Goal: Task Accomplishment & Management: Manage account settings

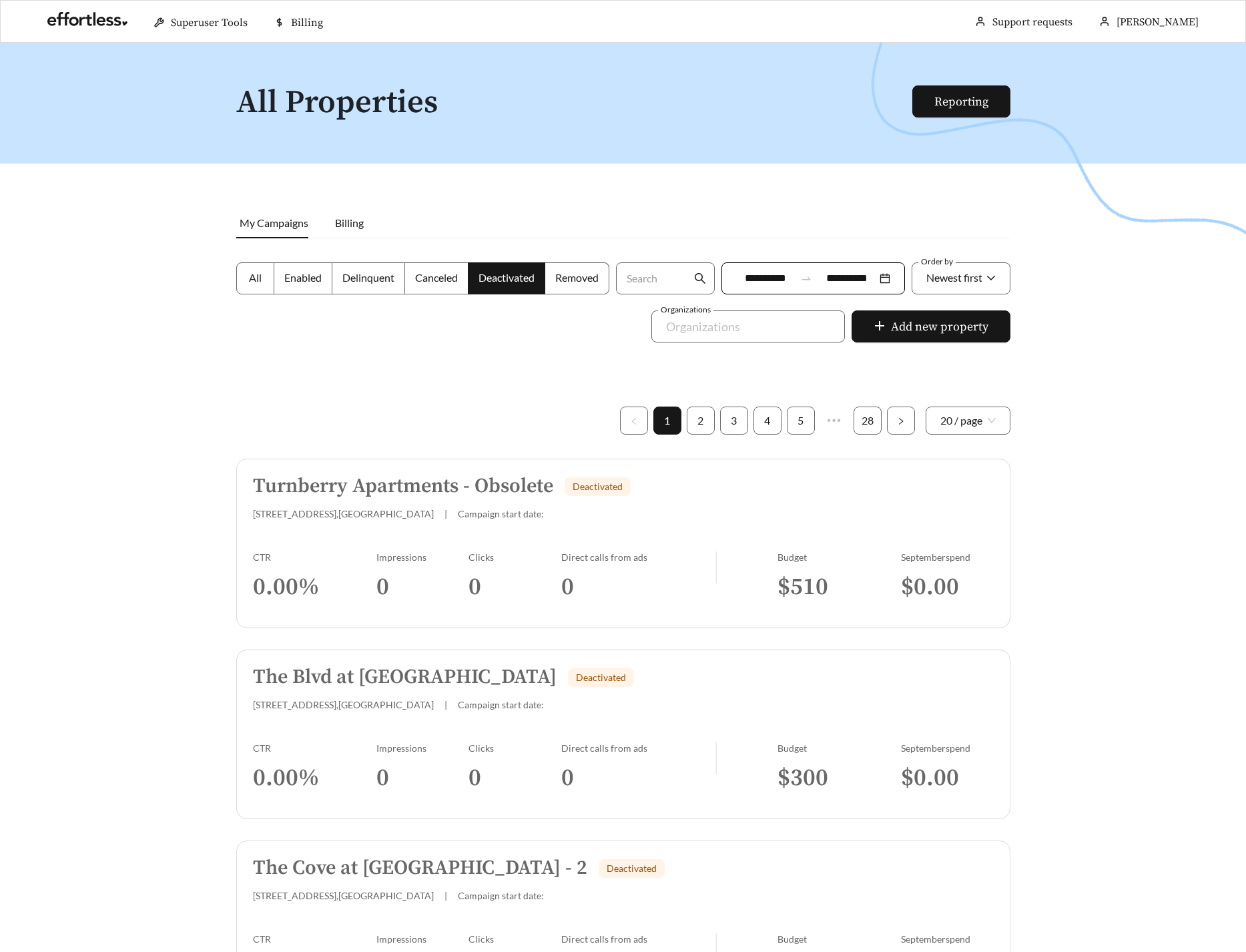
click at [380, 879] on h5 "The Cove at Golden Isles - 2" at bounding box center [420, 868] width 334 height 22
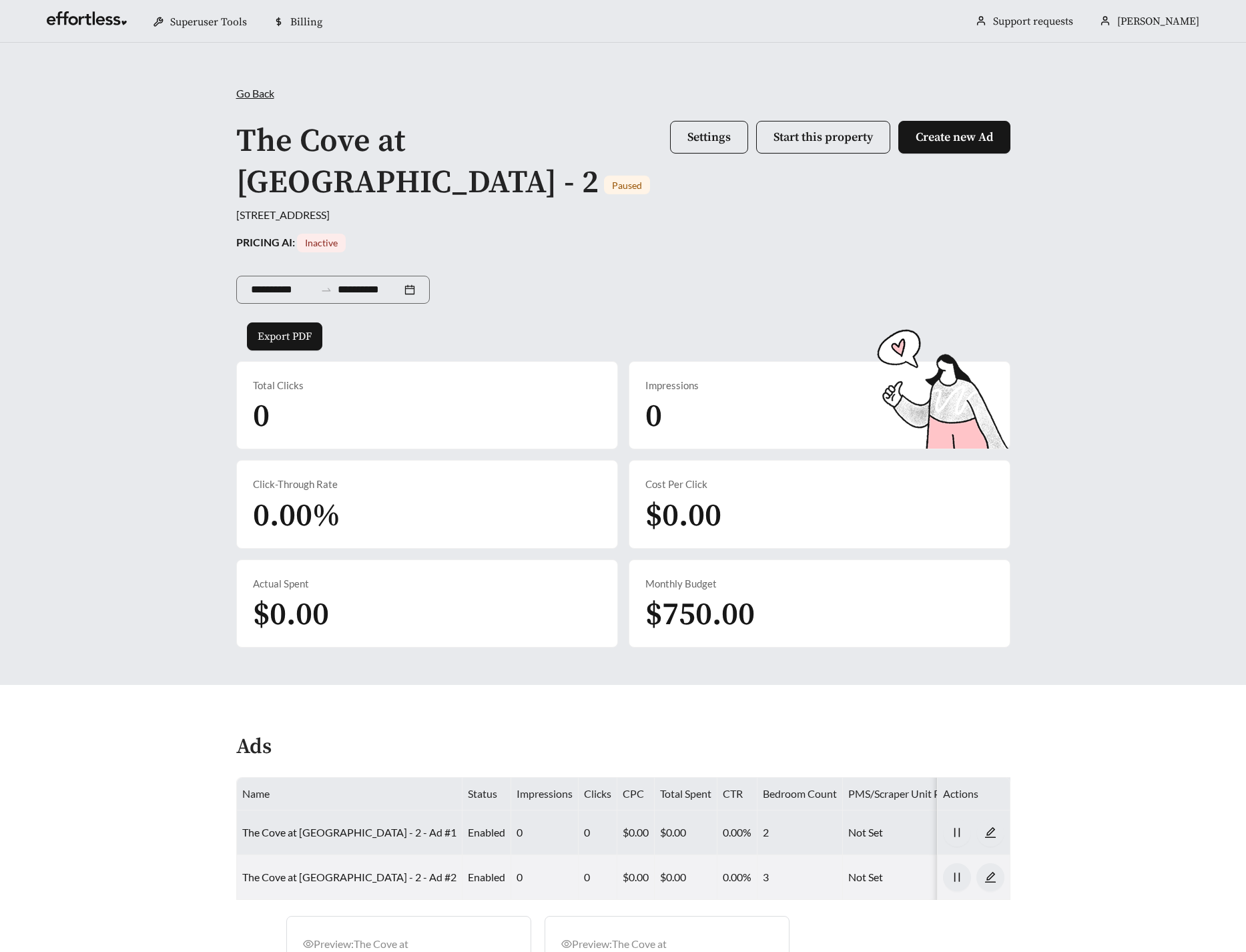
click at [322, 822] on td "The Cove at Golden Isles - 2 - Ad #1" at bounding box center [350, 832] width 226 height 44
click at [321, 831] on link "The Cove at Golden Isles - 2 - Ad #1" at bounding box center [350, 832] width 214 height 13
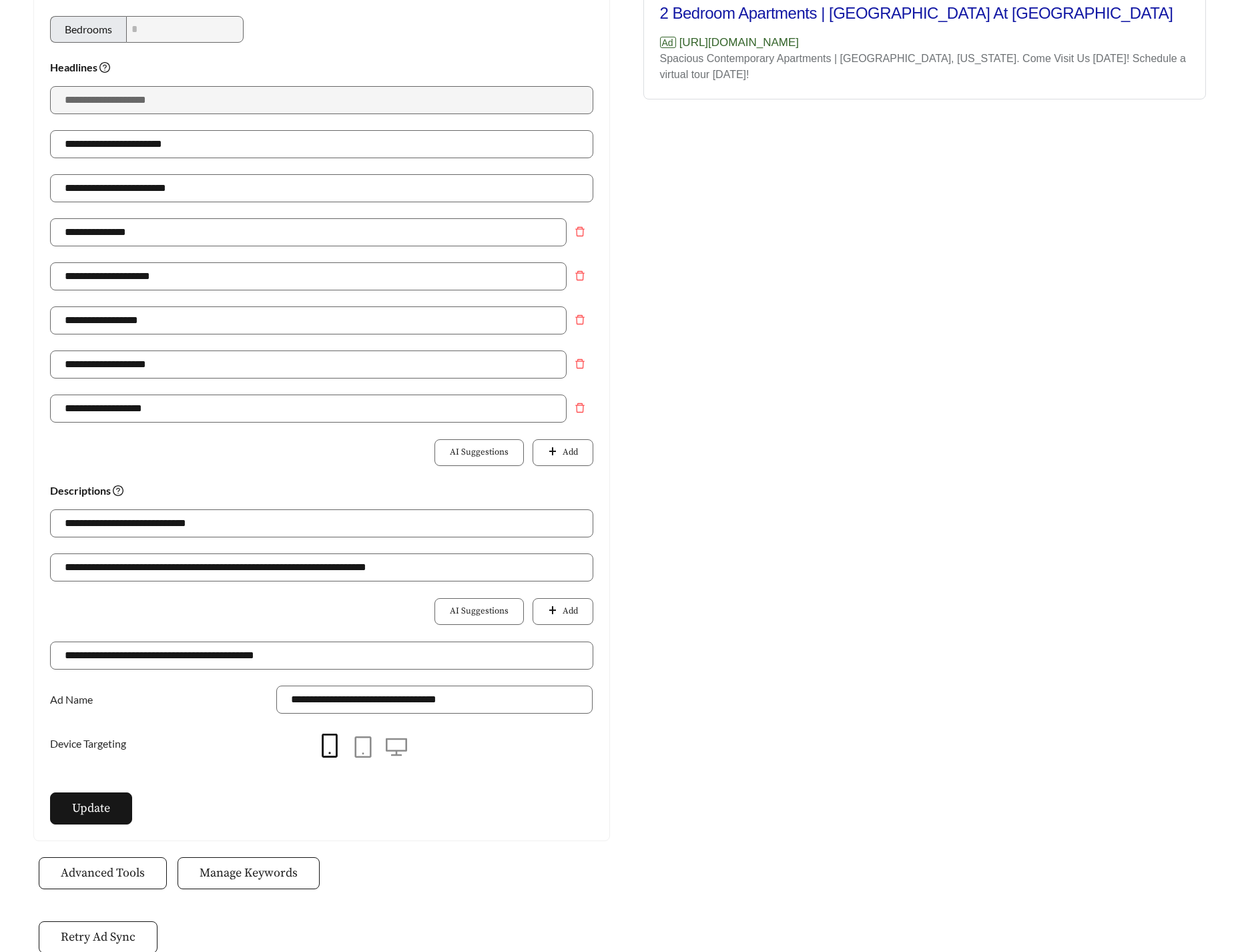
scroll to position [277, 0]
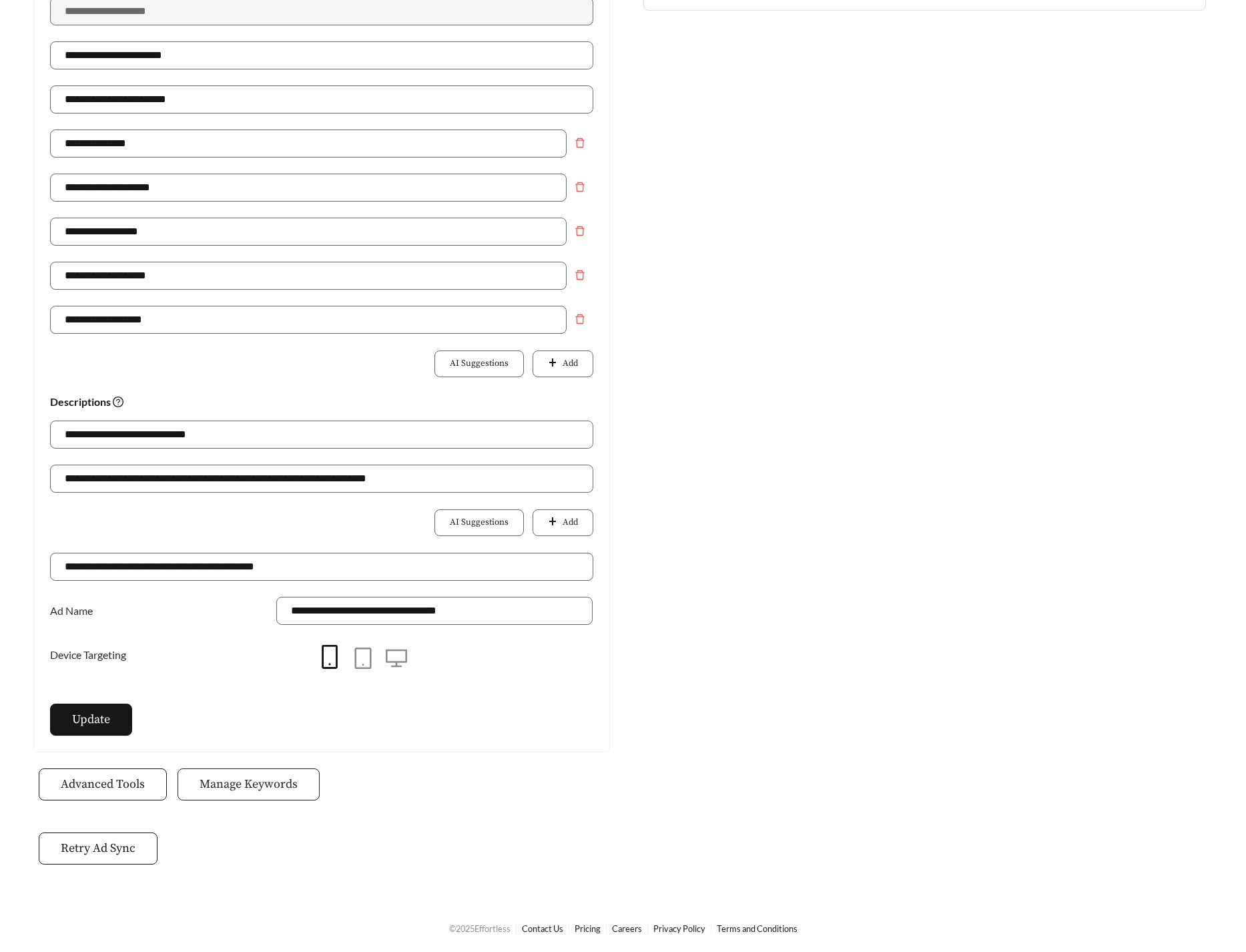
click at [254, 780] on span "Manage Keywords" at bounding box center [249, 784] width 98 height 18
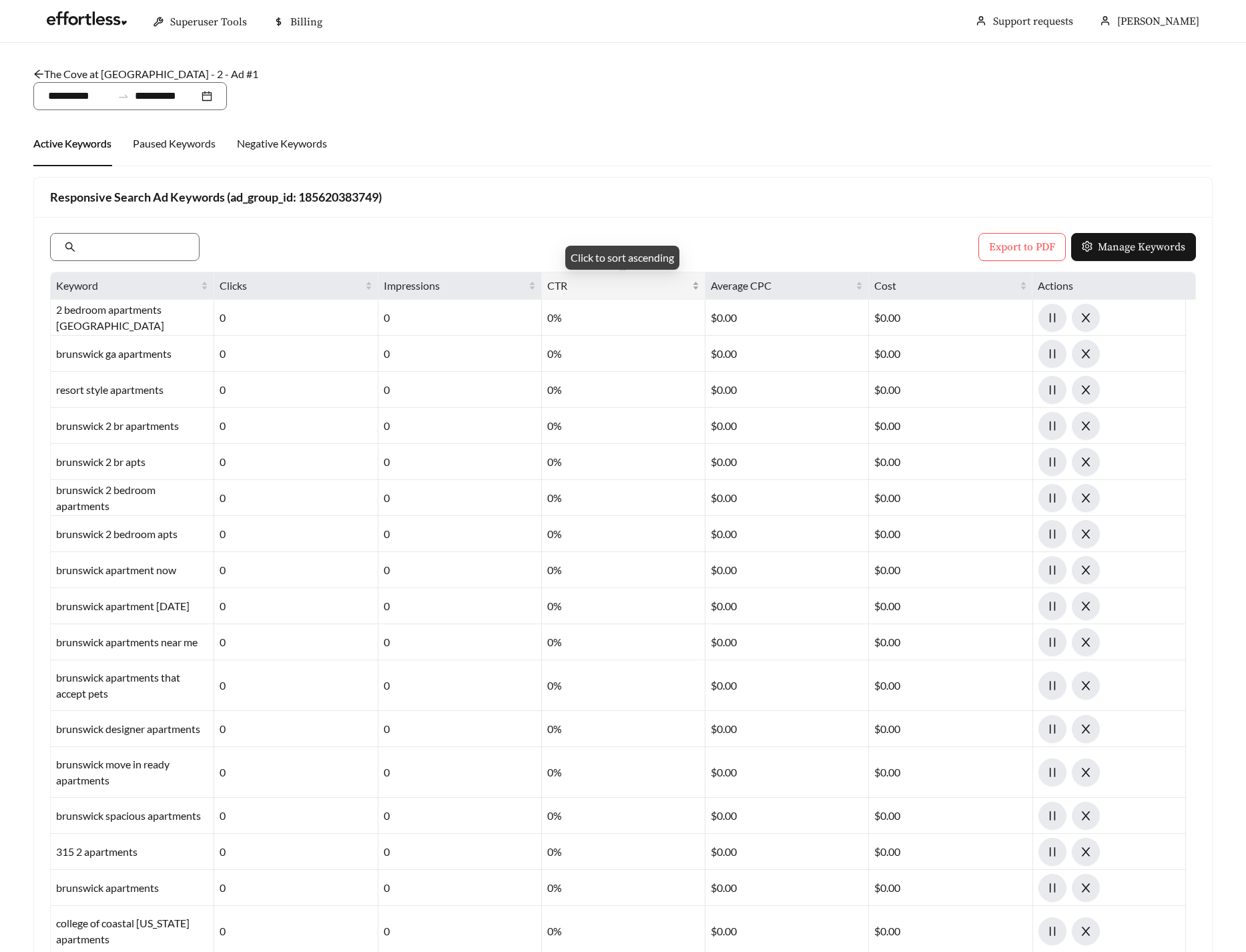
click at [696, 284] on div "CTR" at bounding box center [623, 285] width 152 height 16
click at [694, 286] on div "CTR" at bounding box center [623, 285] width 152 height 16
click at [675, 152] on div "Active Keywords Paused Keywords Negative Keywords" at bounding box center [623, 143] width 1179 height 45
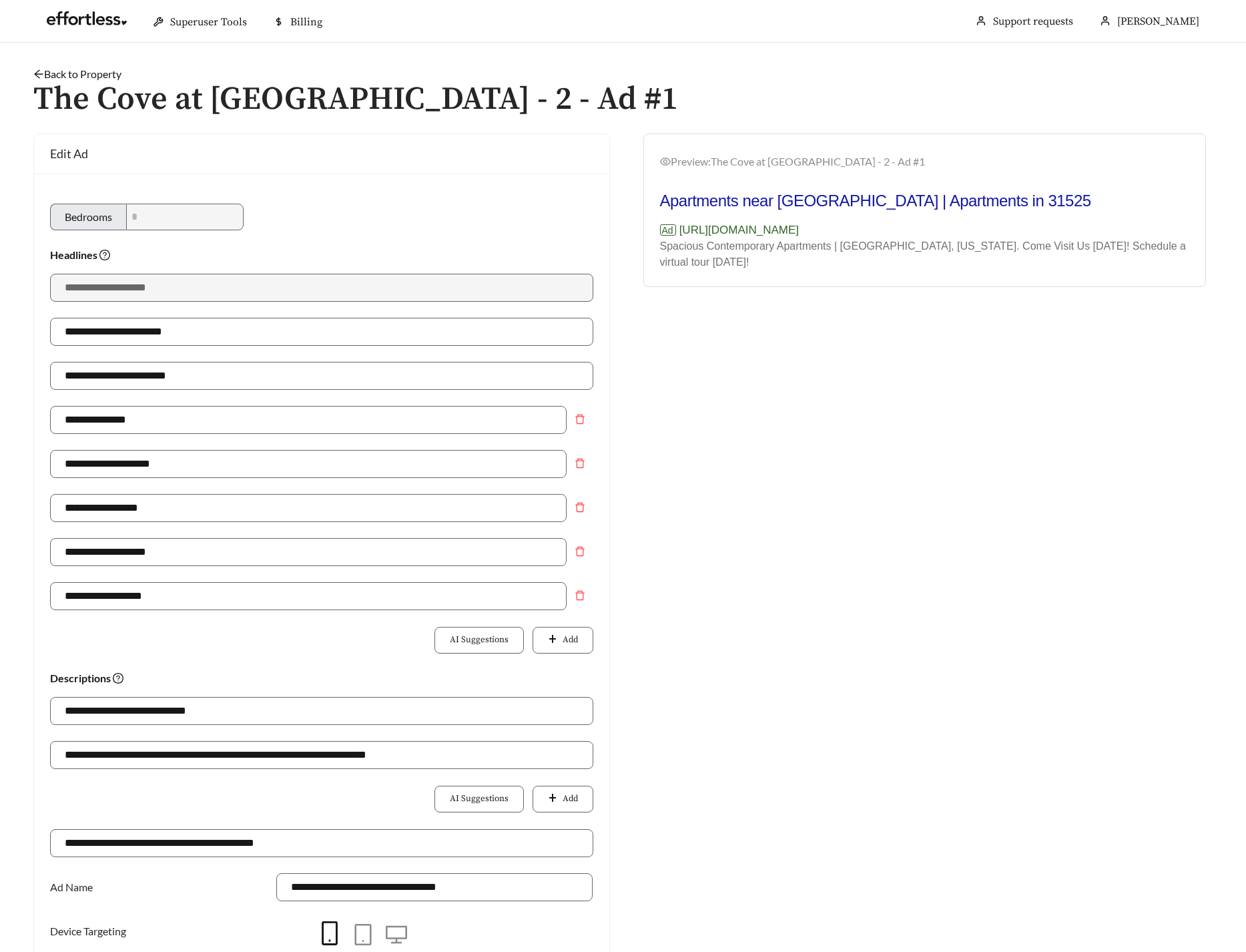
scroll to position [277, 0]
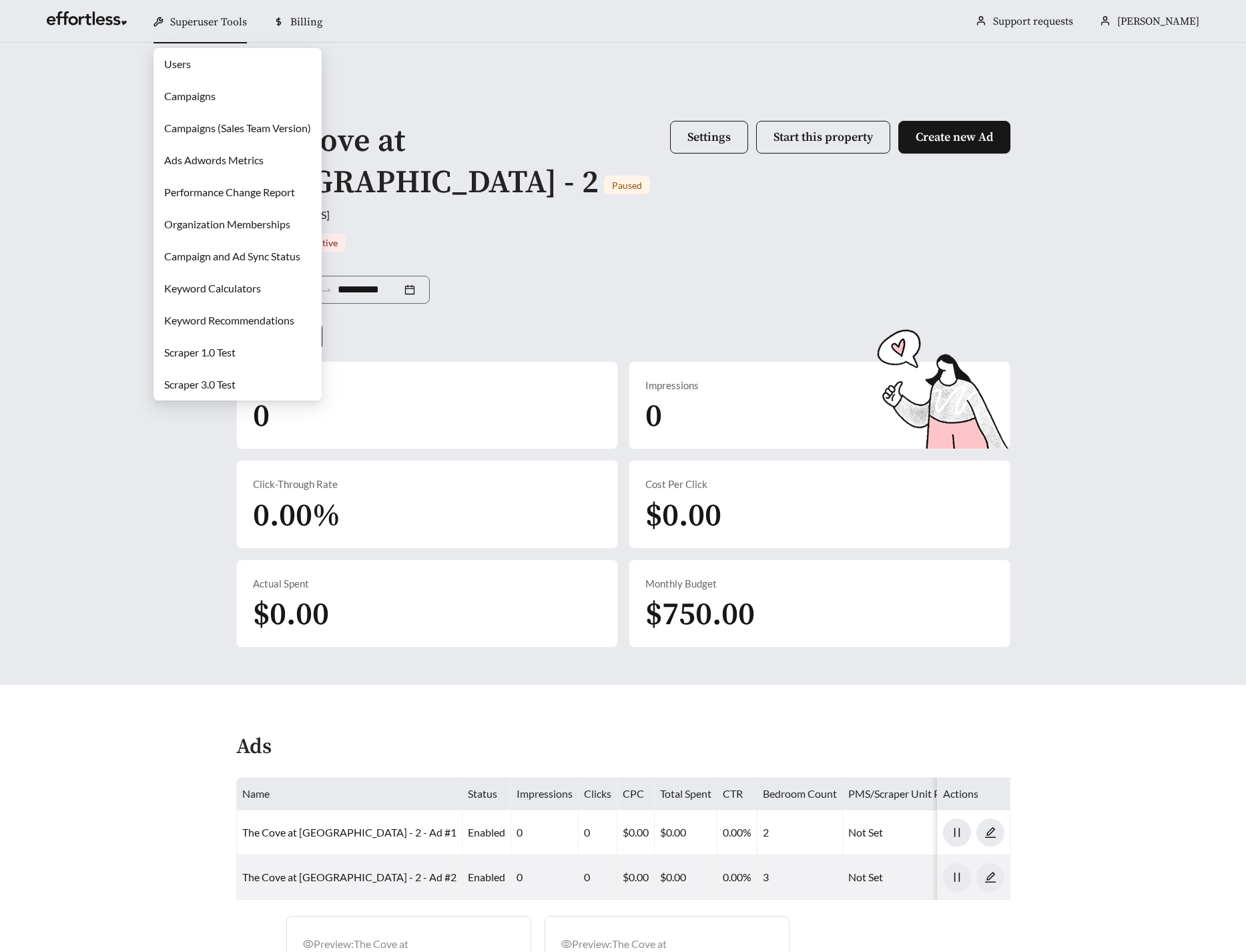
click at [213, 102] on link "Campaigns" at bounding box center [189, 96] width 52 height 13
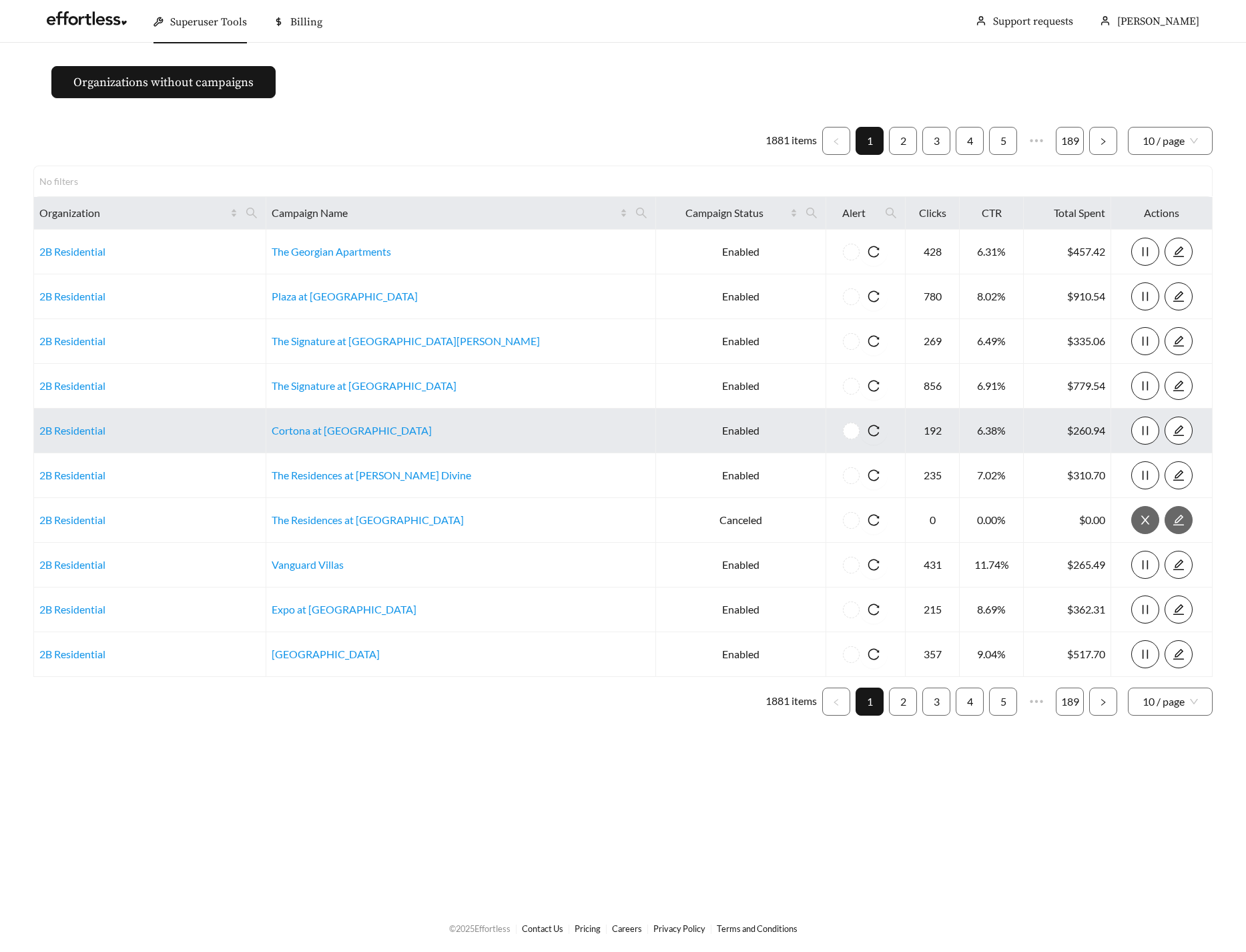
click at [376, 419] on td "Cortona at [GEOGRAPHIC_DATA]" at bounding box center [461, 430] width 390 height 44
click at [364, 429] on link "Cortona at [GEOGRAPHIC_DATA]" at bounding box center [352, 430] width 160 height 13
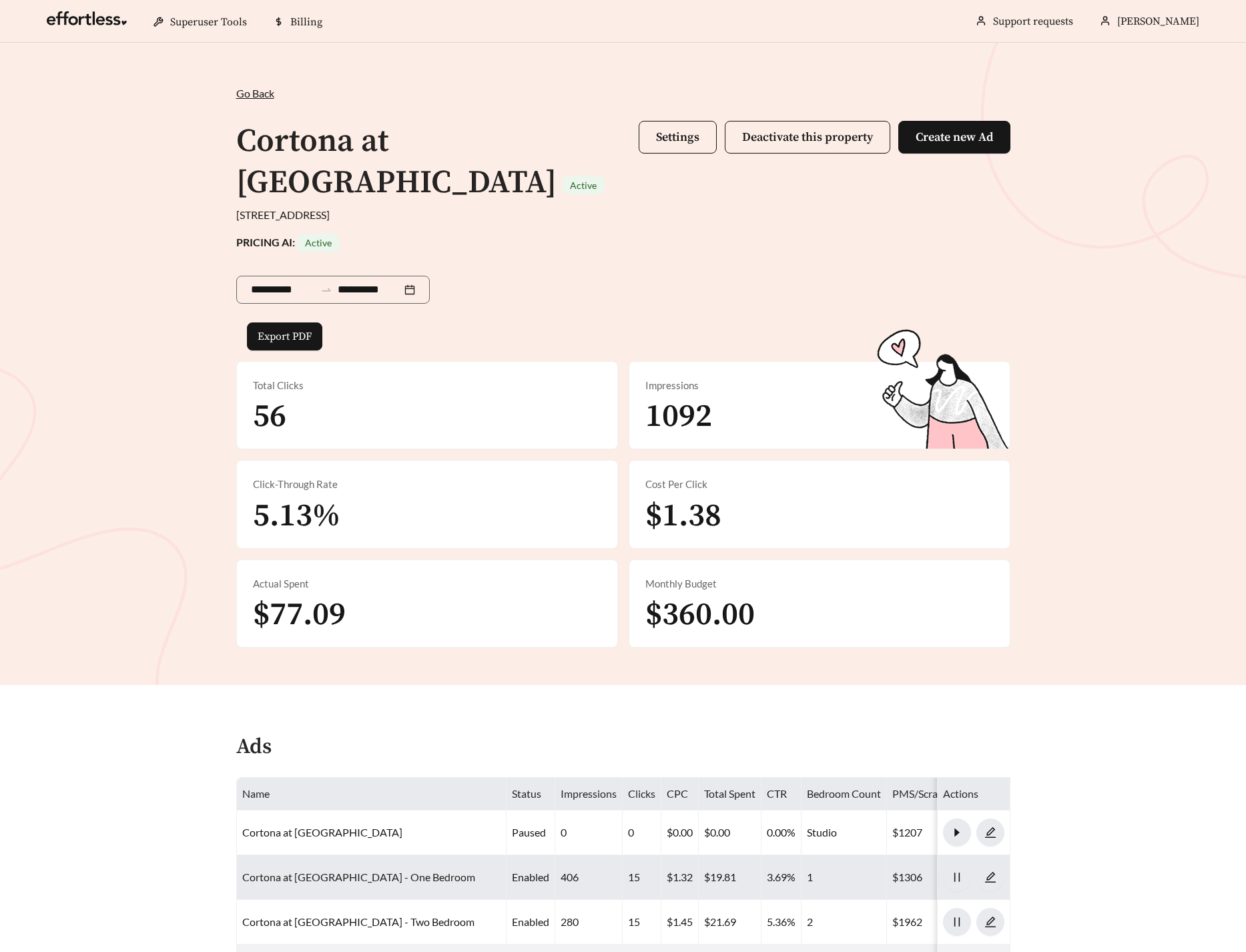
click at [321, 870] on link "Cortona at [GEOGRAPHIC_DATA] - One Bedroom" at bounding box center [359, 877] width 233 height 13
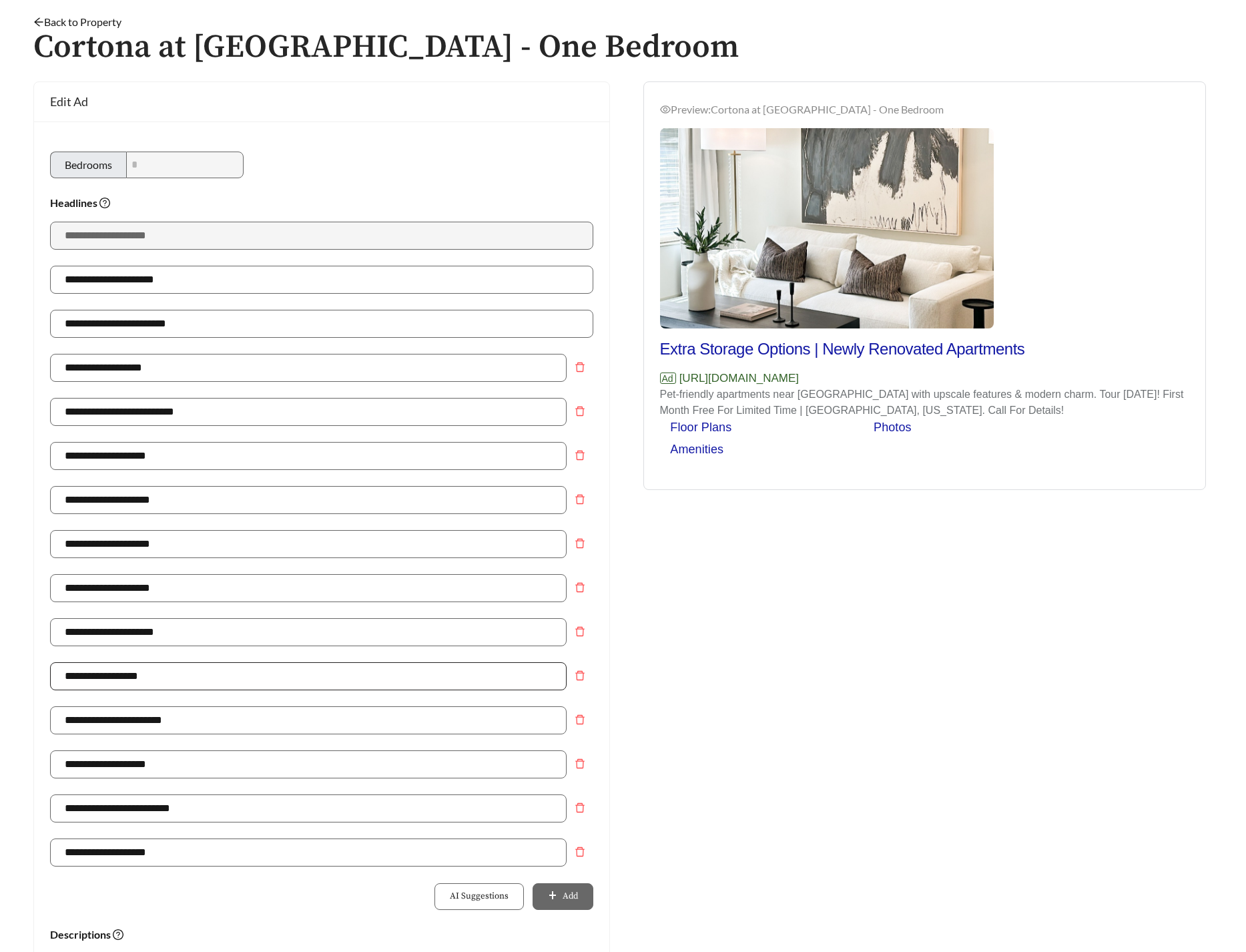
scroll to position [686, 0]
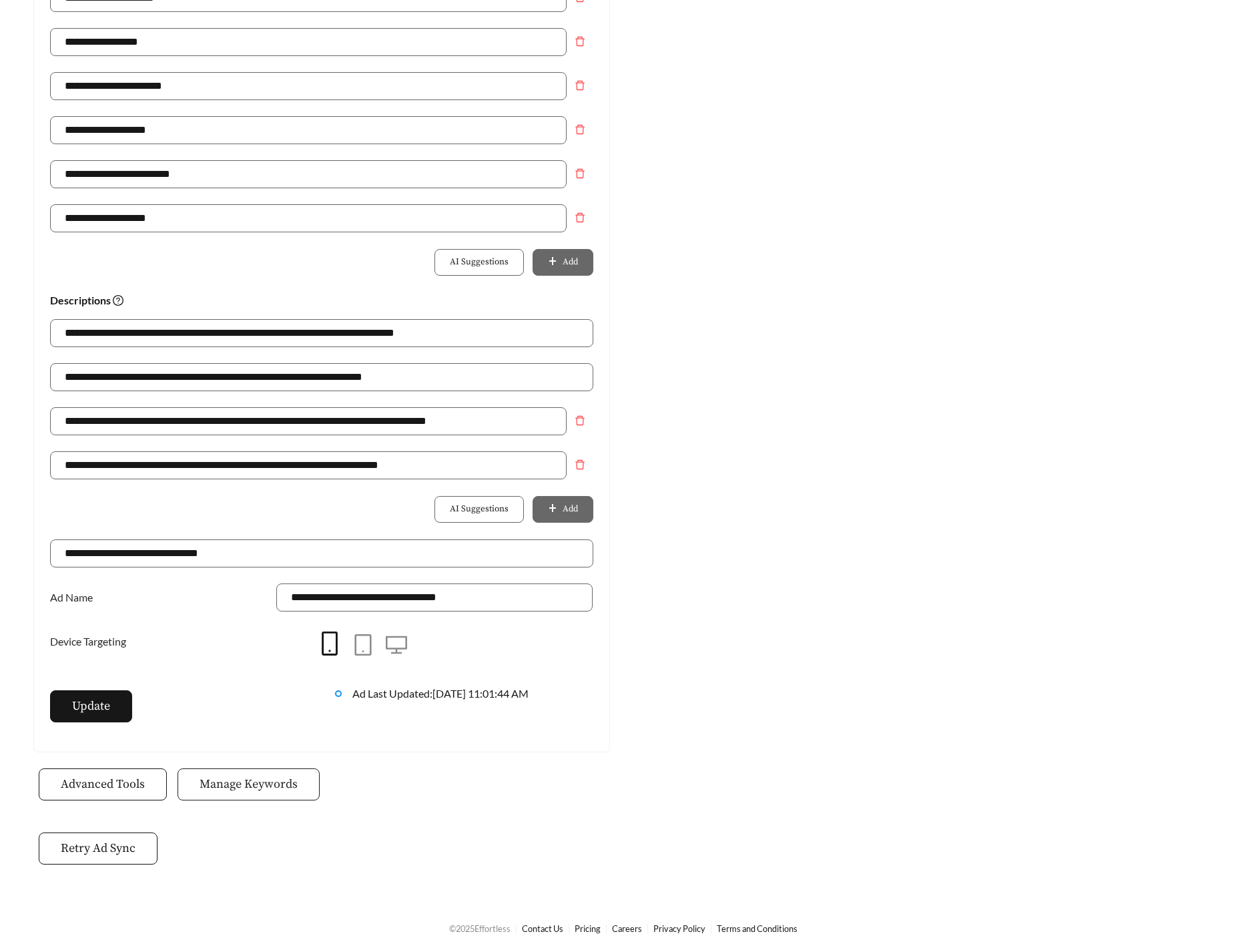
click at [247, 775] on span "Manage Keywords" at bounding box center [249, 784] width 98 height 18
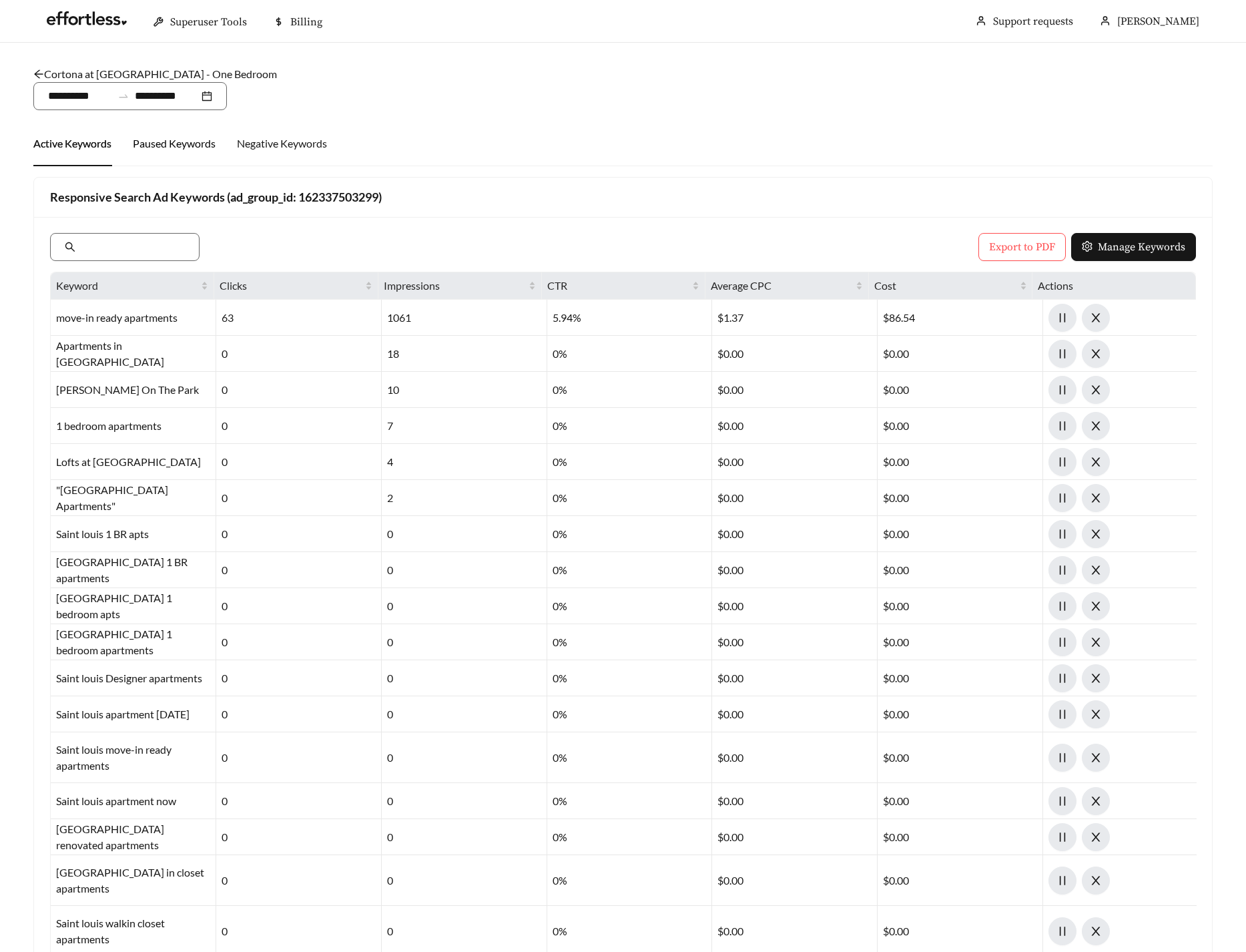
click at [179, 147] on div "Paused Keywords" at bounding box center [174, 143] width 82 height 16
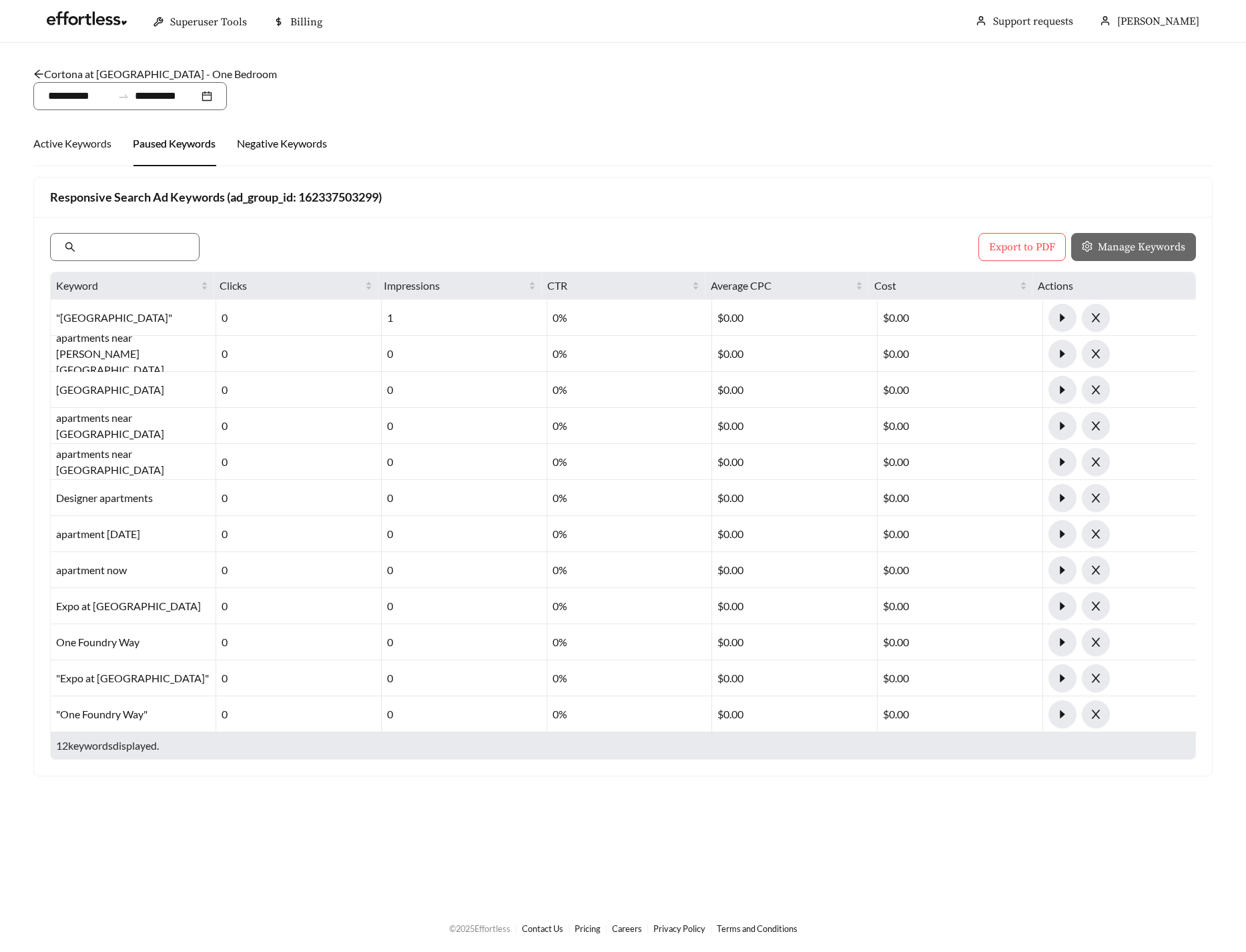
click at [291, 141] on div "Negative Keywords" at bounding box center [282, 143] width 90 height 16
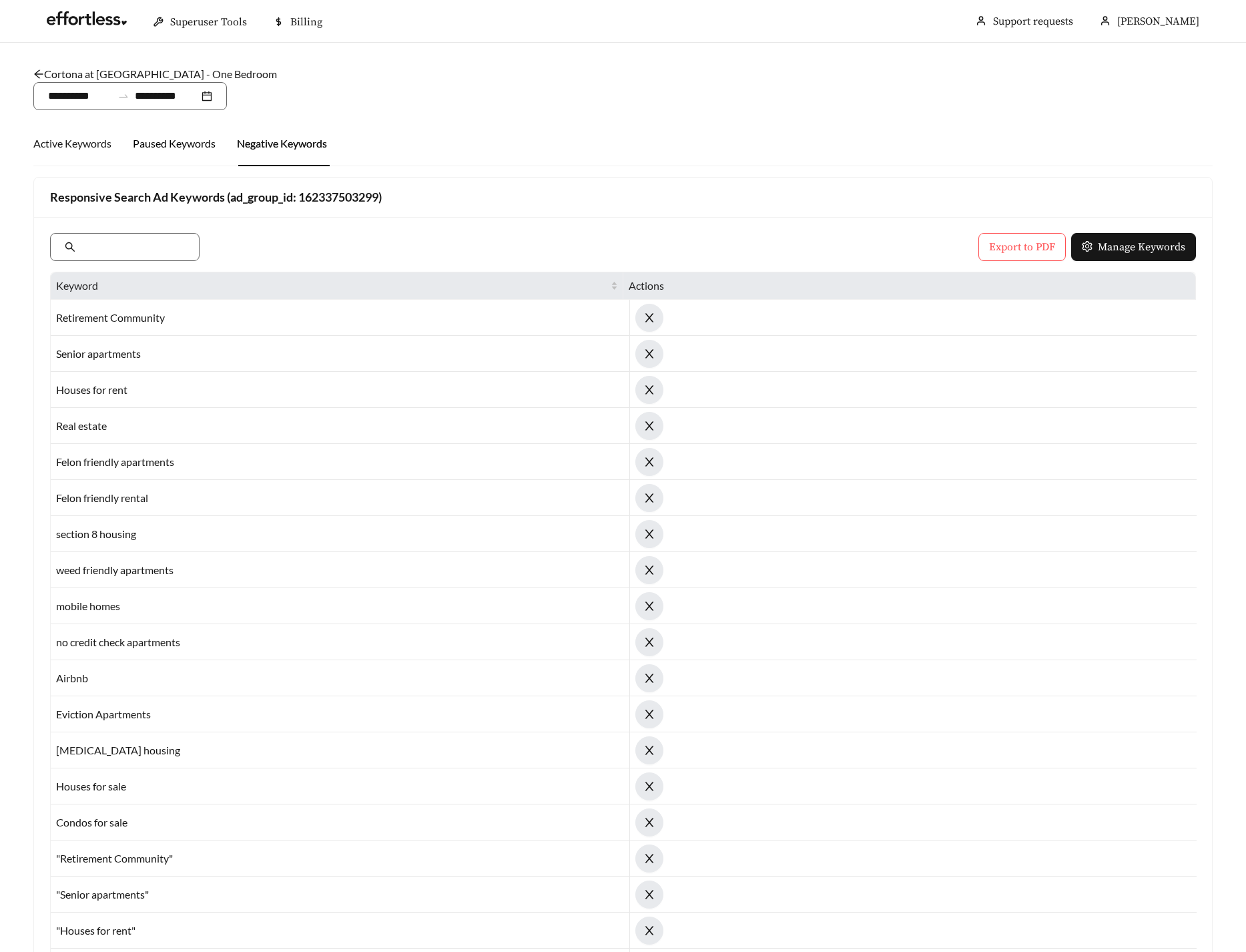
click at [186, 149] on div "Paused Keywords" at bounding box center [174, 143] width 82 height 16
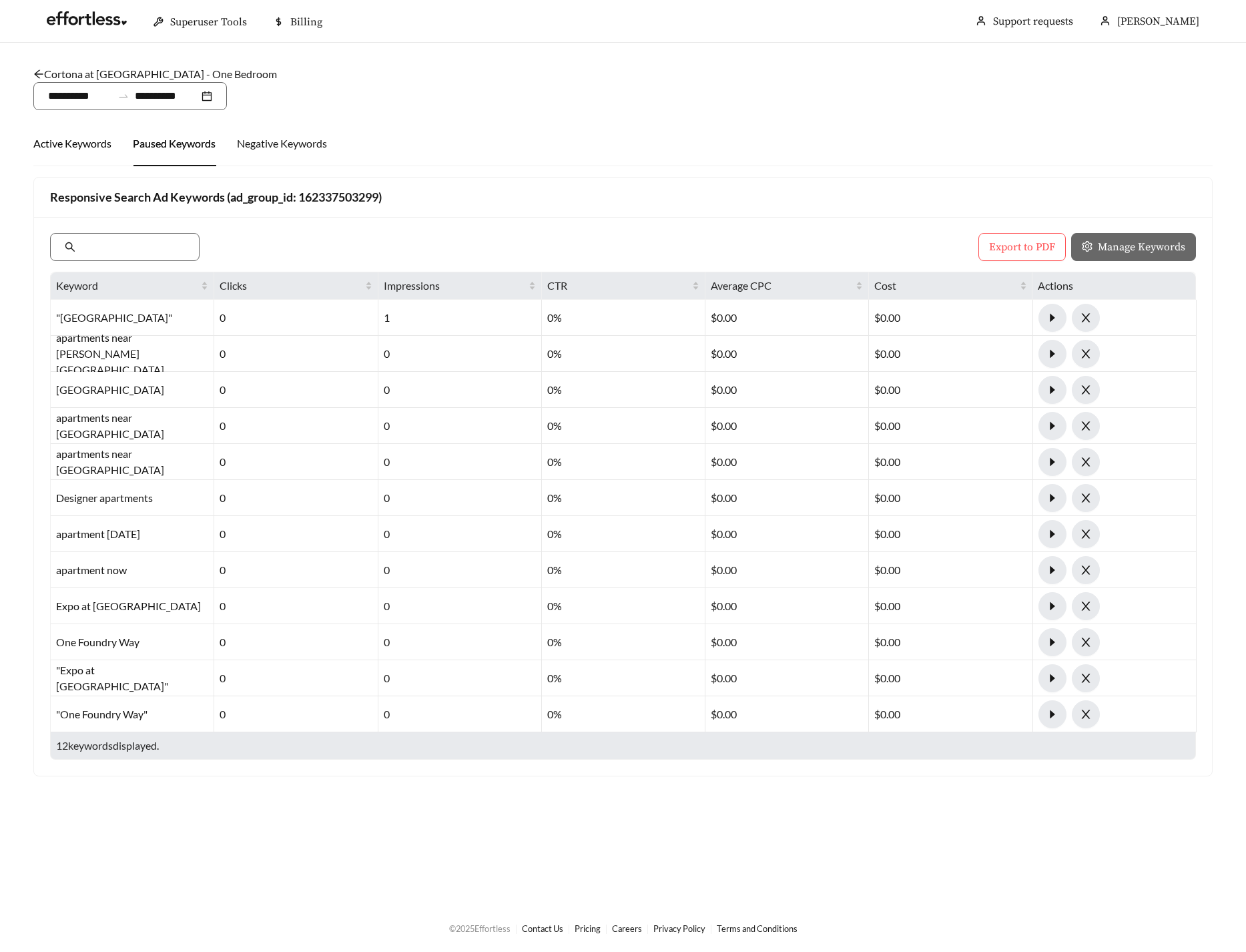
click at [91, 141] on div "Active Keywords" at bounding box center [72, 143] width 78 height 16
